Goal: Find contact information: Find contact information

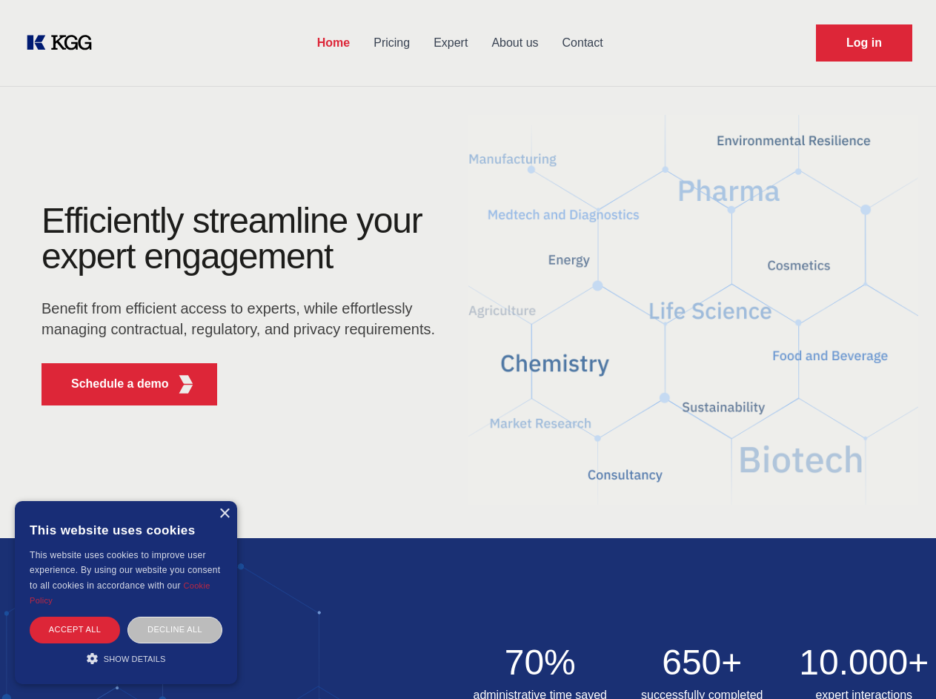
click at [468, 349] on div "Efficiently streamline your expert engagement Benefit from efficient access to …" at bounding box center [243, 310] width 451 height 214
click at [111, 384] on p "Schedule a demo" at bounding box center [120, 384] width 98 height 18
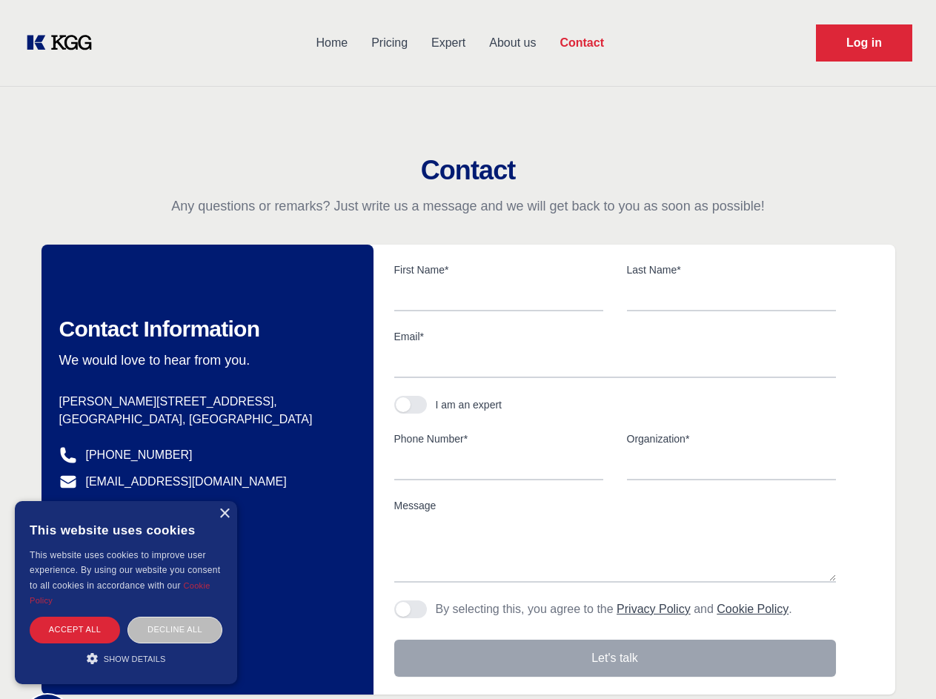
click at [224, 514] on div "× This website uses cookies This website uses cookies to improve user experienc…" at bounding box center [126, 592] width 222 height 183
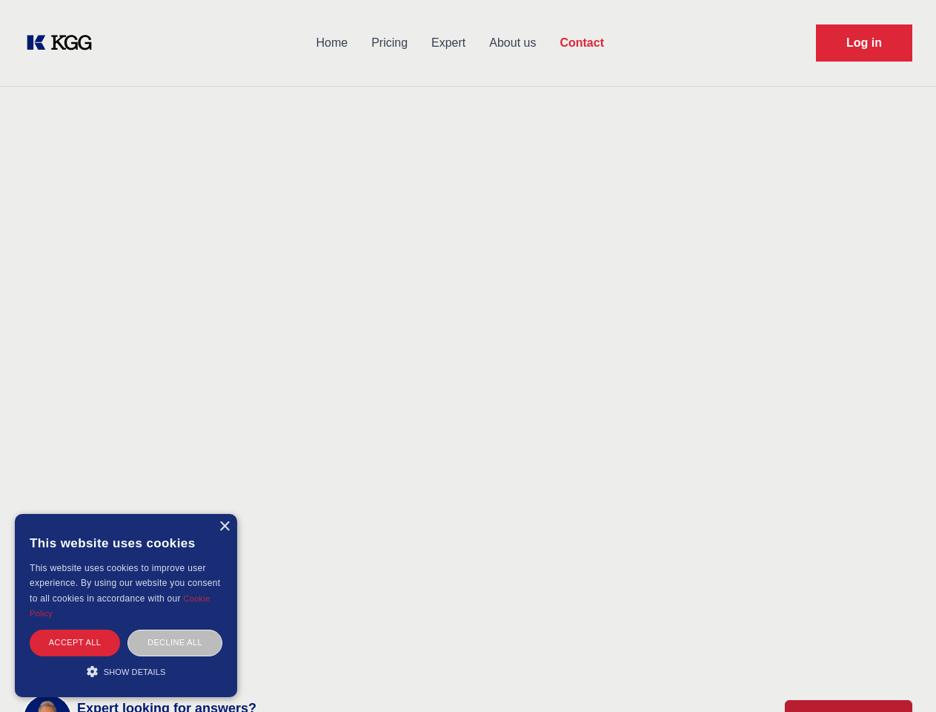
click at [75, 629] on div "Accept all" at bounding box center [75, 642] width 90 height 26
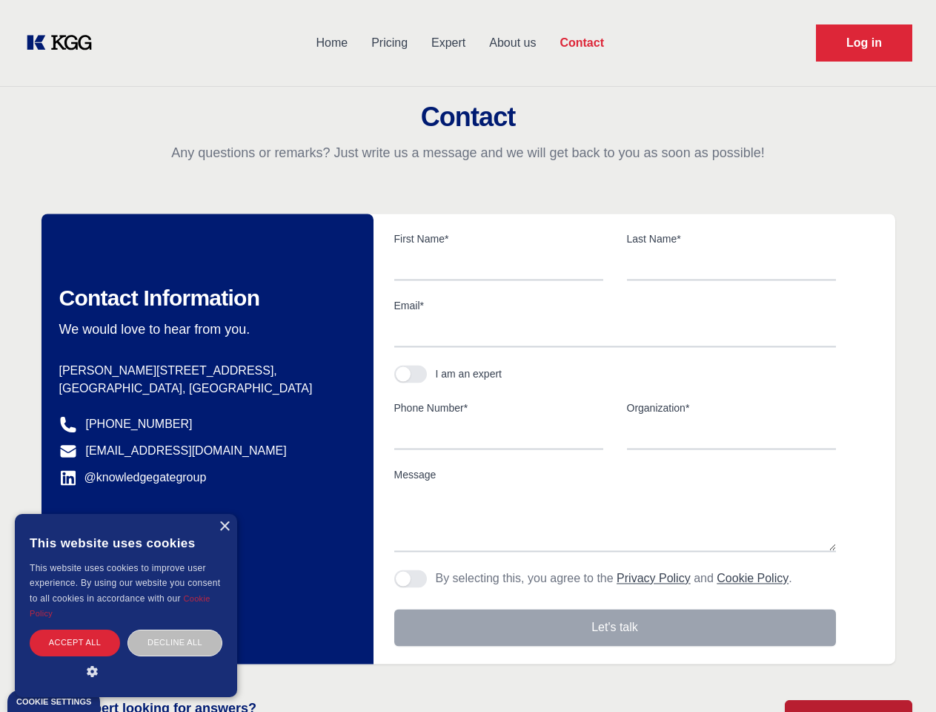
click at [175, 629] on div "Contact Information We would love to hear from you. Postal address [PERSON_NAME…" at bounding box center [208, 439] width 332 height 450
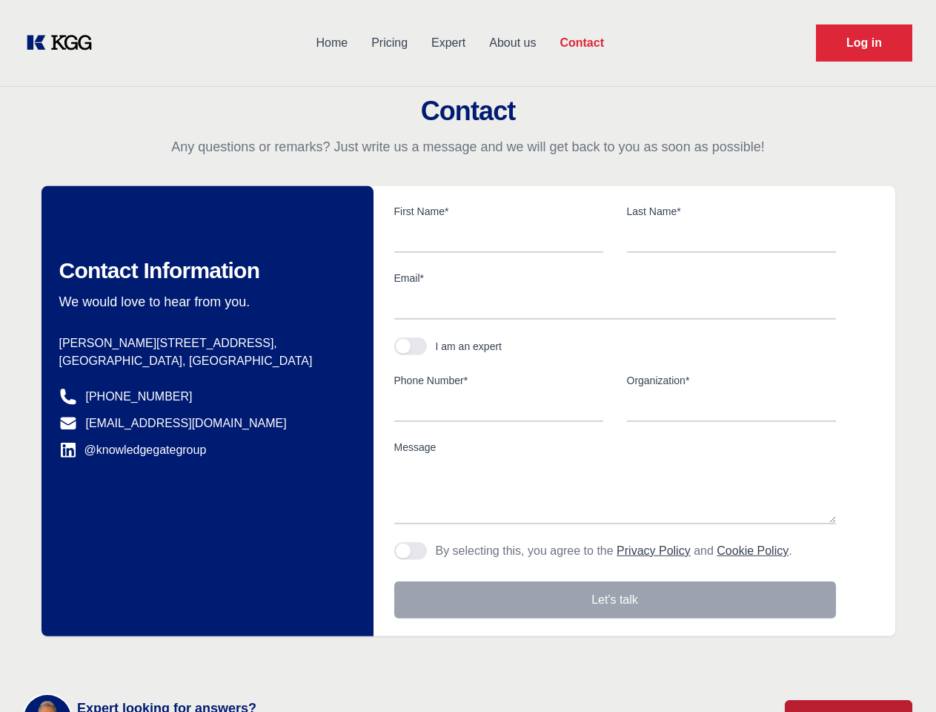
click at [126, 658] on main "Contact Any questions or remarks? Just write us a message and we will get back …" at bounding box center [468, 386] width 936 height 772
